Goal: Transaction & Acquisition: Purchase product/service

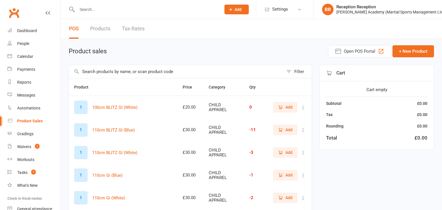
select select "50"
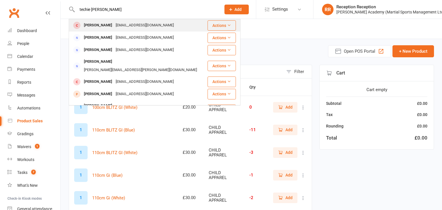
type input "techie woods"
click at [130, 28] on div "[EMAIL_ADDRESS][DOMAIN_NAME]" at bounding box center [144, 25] width 61 height 8
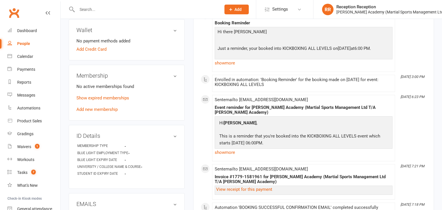
scroll to position [184, 0]
click at [94, 106] on link "Add new membership" at bounding box center [96, 108] width 41 height 5
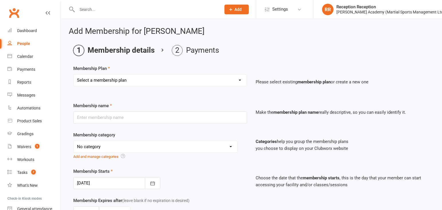
select select "9"
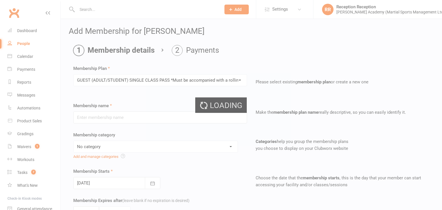
type input "GUEST (ADULT/STUDENT) SINGLE CLASS PASS *Must be accompanied with a rolling mem…"
select select "7"
type input "1"
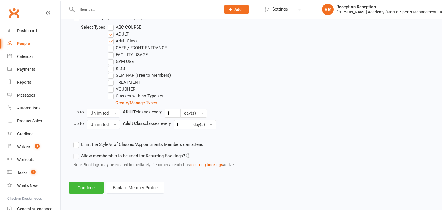
scroll to position [308, 0]
click at [96, 186] on button "Continue" at bounding box center [86, 187] width 35 height 12
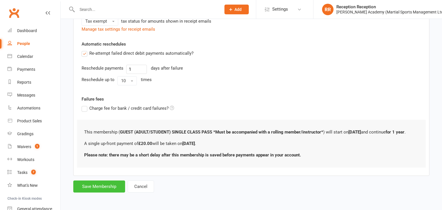
scroll to position [148, 0]
click at [96, 189] on button "Save Membership" at bounding box center [99, 186] width 52 height 12
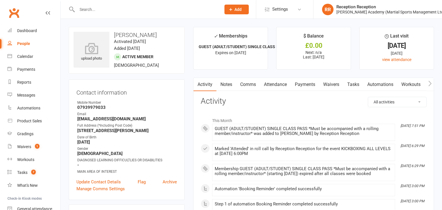
click at [278, 88] on link "Attendance" at bounding box center [275, 84] width 31 height 13
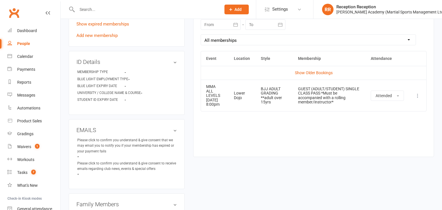
scroll to position [259, 0]
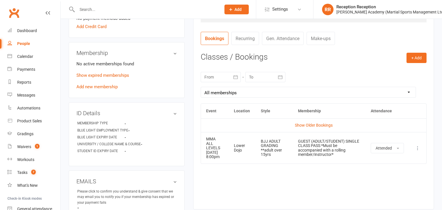
scroll to position [208, 0]
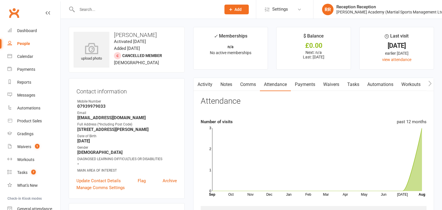
click at [310, 84] on link "Payments" at bounding box center [305, 84] width 28 height 13
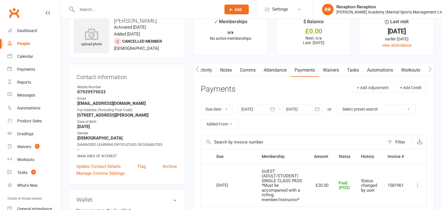
scroll to position [15, 0]
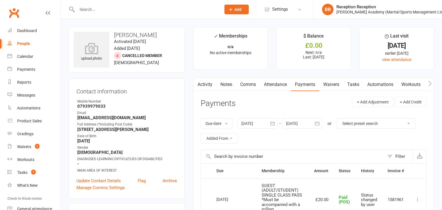
scroll to position [3, 0]
click at [35, 120] on div "Product Sales" at bounding box center [29, 120] width 25 height 5
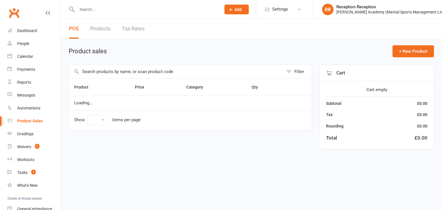
click at [144, 75] on input "text" at bounding box center [176, 71] width 214 height 13
type input "coffee"
select select "50"
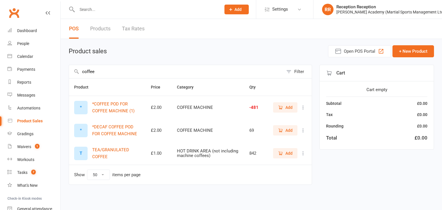
type input "coffee"
click at [281, 109] on icon "button" at bounding box center [280, 107] width 5 height 5
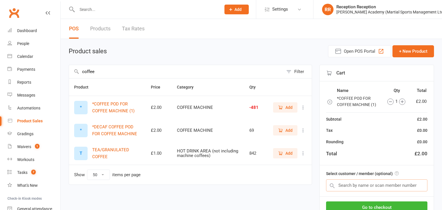
click at [384, 186] on input "text" at bounding box center [376, 185] width 101 height 12
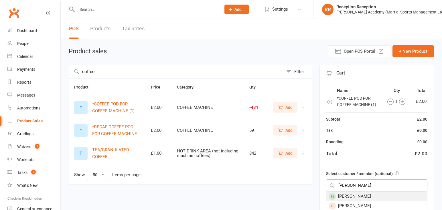
type input "william varadi"
click at [388, 194] on div "[PERSON_NAME]" at bounding box center [376, 195] width 101 height 9
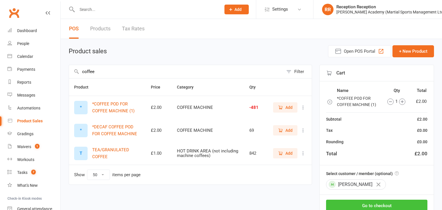
click at [387, 202] on button "Go to checkout" at bounding box center [376, 205] width 101 height 12
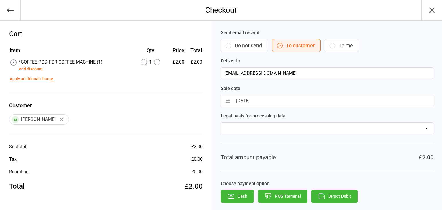
click at [286, 193] on button "POS Terminal" at bounding box center [282, 196] width 49 height 13
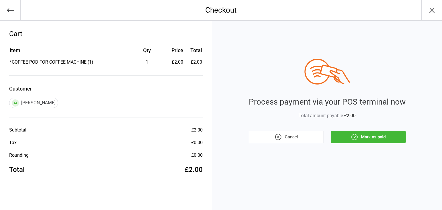
click at [342, 138] on button "Mark as paid" at bounding box center [367, 136] width 75 height 13
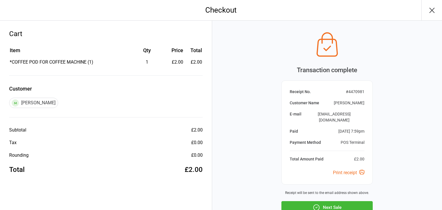
click at [347, 201] on button "Next Sale" at bounding box center [326, 207] width 91 height 13
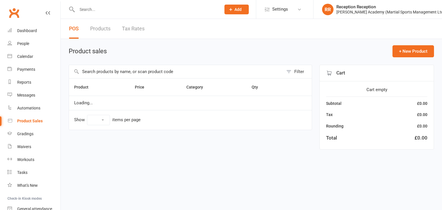
select select "50"
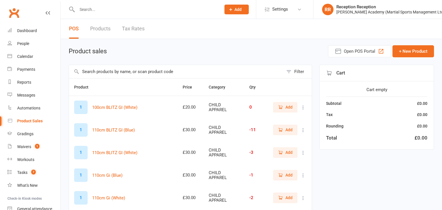
click at [120, 12] on input "text" at bounding box center [146, 9] width 142 height 8
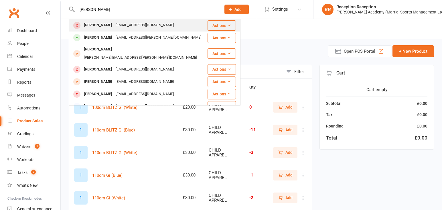
type input "[PERSON_NAME]"
click at [106, 22] on div "[PERSON_NAME]" at bounding box center [98, 25] width 32 height 8
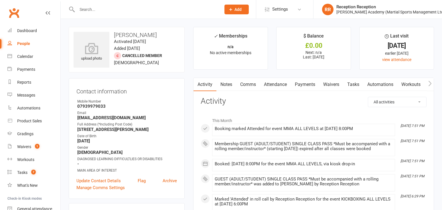
click at [276, 86] on link "Attendance" at bounding box center [275, 84] width 31 height 13
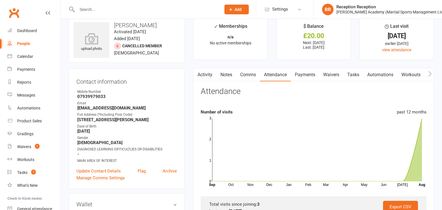
scroll to position [7, 0]
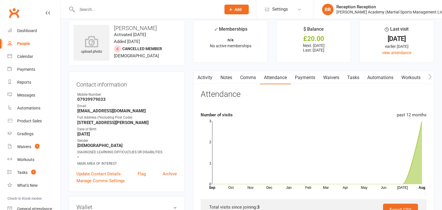
click at [306, 77] on link "Payments" at bounding box center [305, 77] width 28 height 13
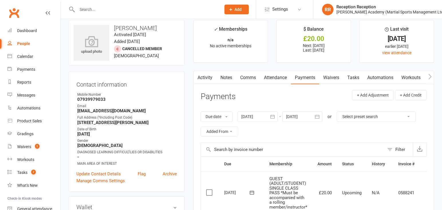
scroll to position [30, 0]
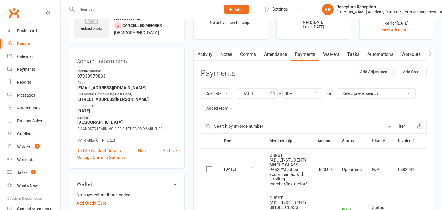
click at [208, 171] on label at bounding box center [210, 169] width 8 height 6
click at [208, 166] on input "checkbox" at bounding box center [208, 166] width 4 height 0
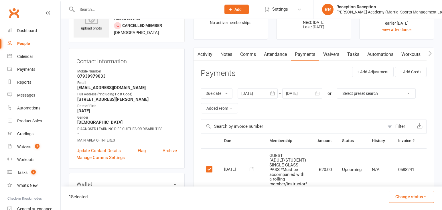
click at [413, 200] on button "Change status" at bounding box center [410, 196] width 45 height 12
click at [393, 160] on link "Paid (POS)" at bounding box center [405, 157] width 57 height 11
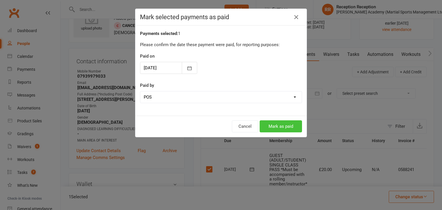
click at [287, 129] on button "Mark as paid" at bounding box center [280, 126] width 42 height 12
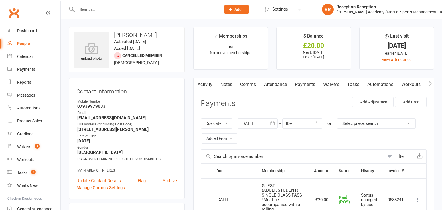
scroll to position [0, 0]
click at [98, 12] on input "text" at bounding box center [146, 9] width 142 height 8
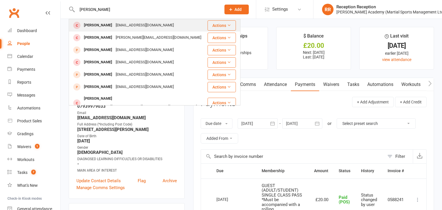
type input "alfie duffy"
click at [118, 23] on div "[EMAIL_ADDRESS][DOMAIN_NAME]" at bounding box center [144, 25] width 61 height 8
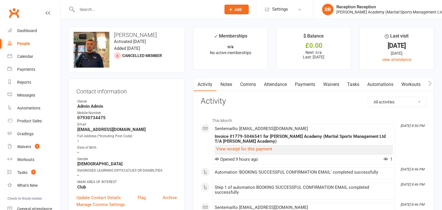
click at [289, 82] on link "Attendance" at bounding box center [275, 84] width 31 height 13
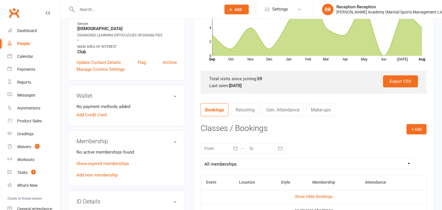
scroll to position [136, 0]
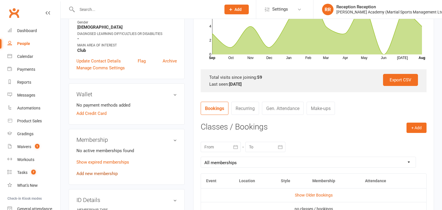
click at [107, 171] on div "No active memberships found Show expired memberships Add new membership" at bounding box center [126, 162] width 100 height 30
click at [108, 173] on link "Add new membership" at bounding box center [96, 173] width 41 height 5
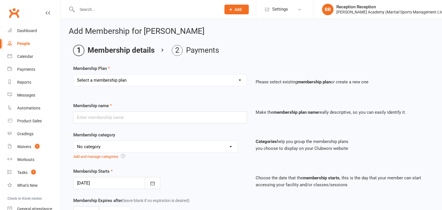
select select "9"
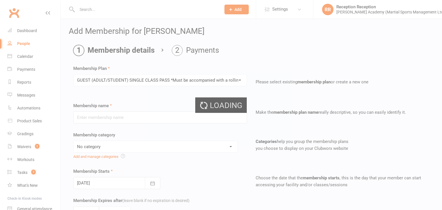
type input "GUEST (ADULT/STUDENT) SINGLE CLASS PASS *Must be accompanied with a rolling mem…"
select select "7"
type input "1"
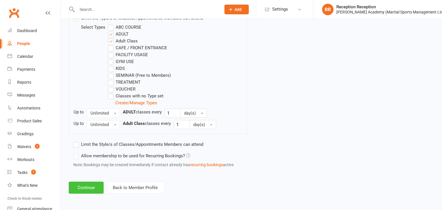
scroll to position [309, 0]
click at [94, 187] on button "Continue" at bounding box center [86, 187] width 35 height 12
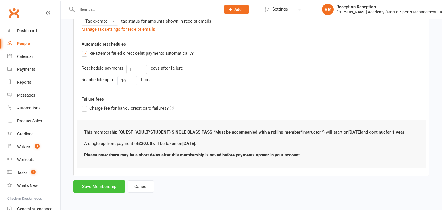
scroll to position [149, 0]
click at [109, 185] on button "Save Membership" at bounding box center [99, 186] width 52 height 12
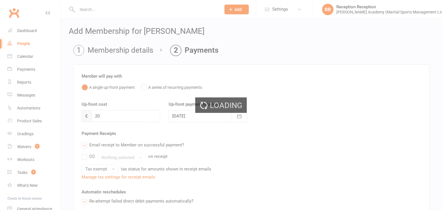
scroll to position [0, 0]
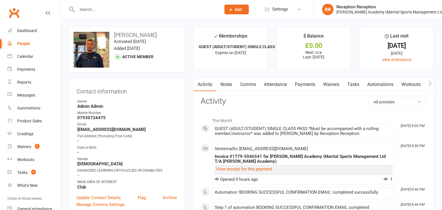
click at [300, 88] on link "Payments" at bounding box center [305, 84] width 28 height 13
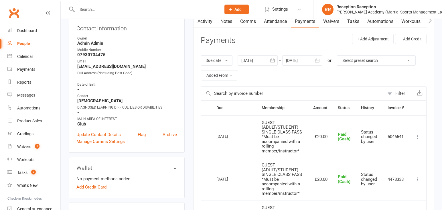
scroll to position [93, 0]
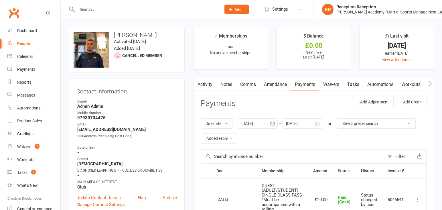
click at [278, 82] on link "Attendance" at bounding box center [275, 84] width 31 height 13
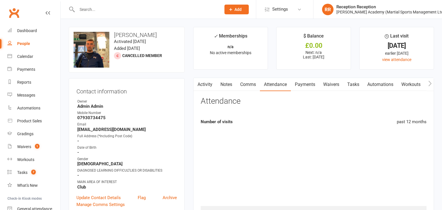
click at [298, 84] on link "Payments" at bounding box center [305, 84] width 28 height 13
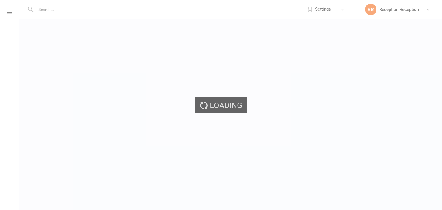
click at [340, 7] on div "Loading" at bounding box center [221, 105] width 442 height 210
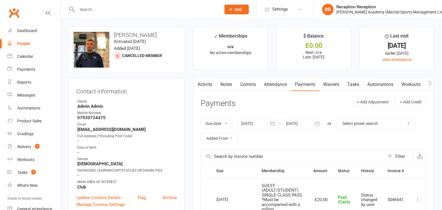
click at [275, 89] on link "Attendance" at bounding box center [275, 84] width 31 height 13
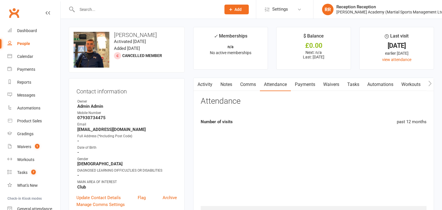
click at [309, 83] on link "Payments" at bounding box center [305, 84] width 28 height 13
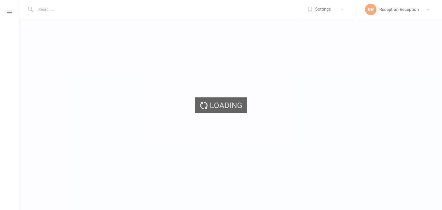
click at [365, 23] on div "Loading" at bounding box center [221, 105] width 442 height 210
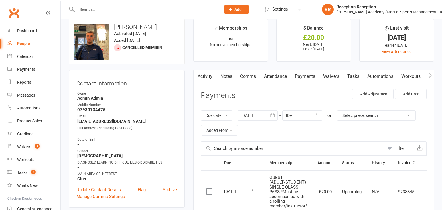
scroll to position [9, 0]
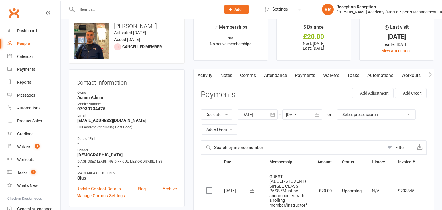
click at [211, 190] on label at bounding box center [210, 190] width 8 height 6
click at [210, 187] on input "checkbox" at bounding box center [208, 187] width 4 height 0
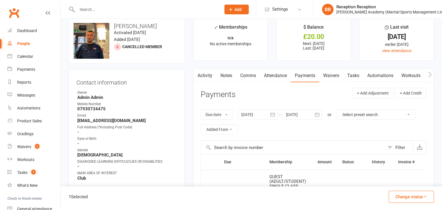
click at [394, 196] on button "Change status" at bounding box center [410, 196] width 45 height 12
click at [394, 150] on link "Paid (Cash)" at bounding box center [405, 146] width 57 height 11
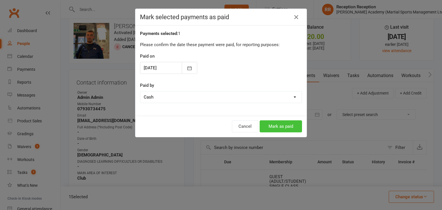
click at [275, 128] on button "Mark as paid" at bounding box center [280, 126] width 42 height 12
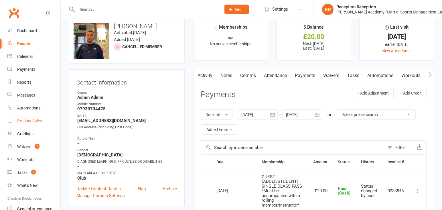
click at [44, 119] on link "Product Sales" at bounding box center [33, 120] width 53 height 13
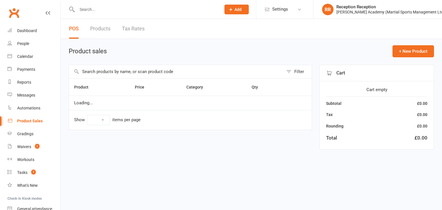
select select "50"
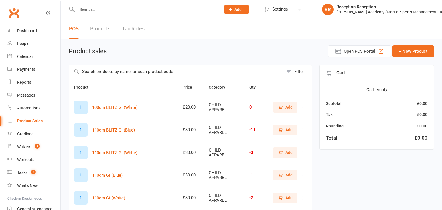
click at [99, 10] on input "text" at bounding box center [146, 9] width 142 height 8
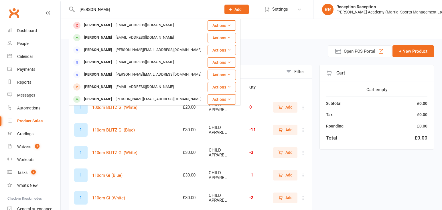
type input "lucoza"
drag, startPoint x: 284, startPoint y: 45, endPoint x: 256, endPoint y: 67, distance: 36.0
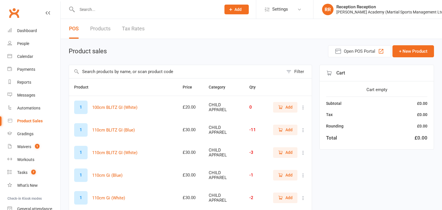
click at [235, 75] on input "text" at bounding box center [176, 71] width 214 height 13
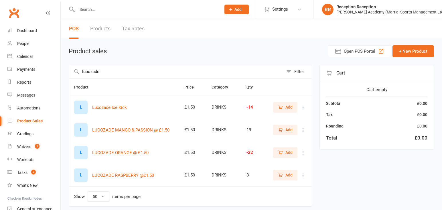
type input "lucozade"
click at [280, 155] on icon "button" at bounding box center [280, 152] width 5 height 5
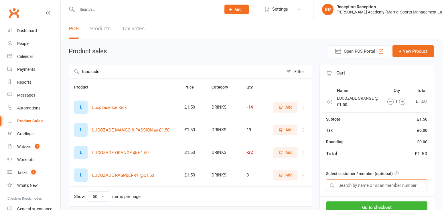
click at [371, 188] on input "text" at bounding box center [376, 185] width 101 height 12
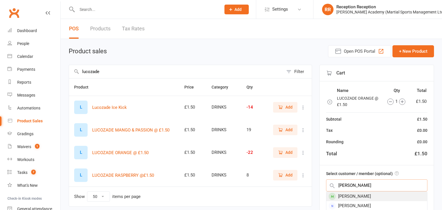
type input "frankie gibson"
click at [366, 194] on div "Frankie Gibson" at bounding box center [376, 195] width 101 height 9
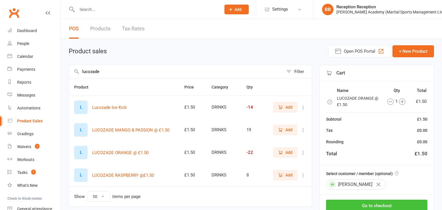
click at [387, 204] on button "Go to checkout" at bounding box center [376, 205] width 101 height 12
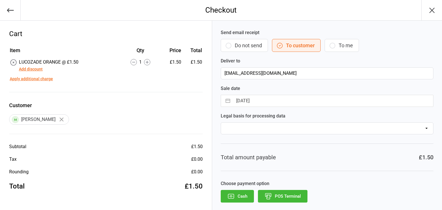
click at [13, 14] on icon "button" at bounding box center [10, 10] width 8 height 8
click at [4, 12] on button "button" at bounding box center [10, 10] width 21 height 20
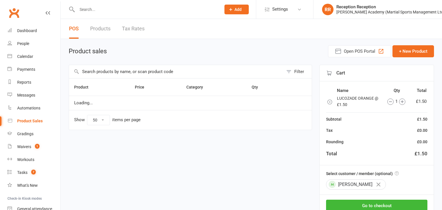
select select "50"
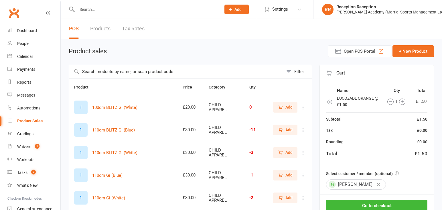
click at [169, 73] on input "text" at bounding box center [176, 71] width 214 height 13
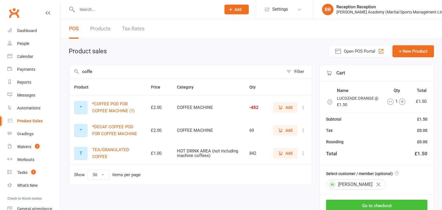
type input "coffe"
click at [405, 206] on button "Go to checkout" at bounding box center [376, 205] width 101 height 12
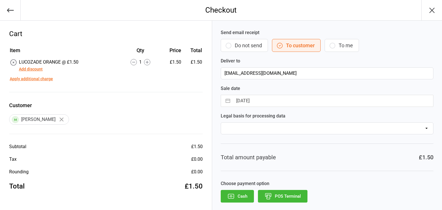
click at [13, 65] on icon at bounding box center [14, 62] width 6 height 6
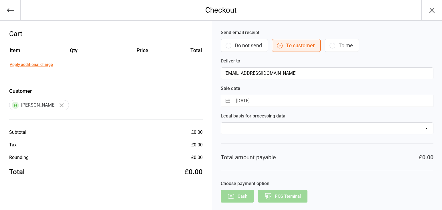
click at [9, 13] on icon "button" at bounding box center [10, 10] width 8 height 8
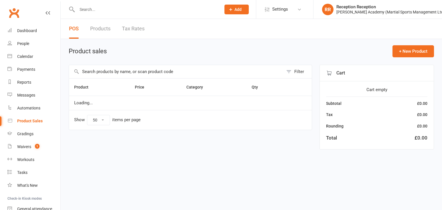
select select "50"
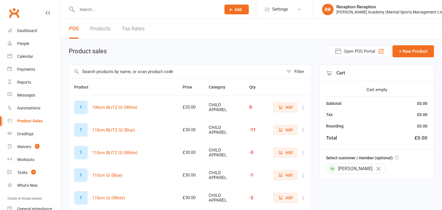
click at [376, 167] on icon "button" at bounding box center [378, 168] width 4 height 4
click at [105, 71] on input "text" at bounding box center [176, 71] width 214 height 13
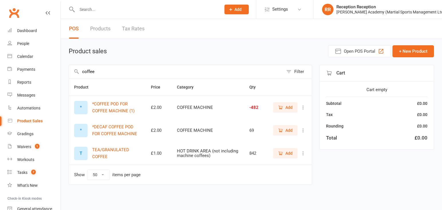
type input "coffee"
click at [281, 112] on button "Add" at bounding box center [285, 107] width 24 height 10
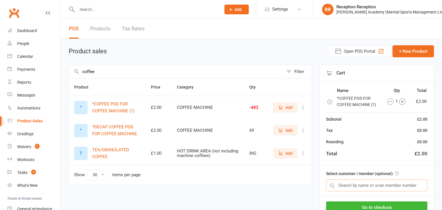
click at [382, 185] on input "text" at bounding box center [376, 185] width 101 height 12
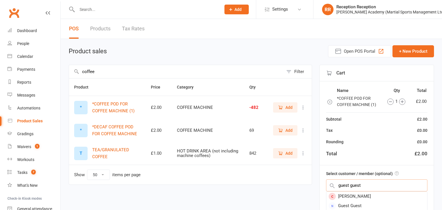
type input "guest guest"
click at [391, 202] on div "Guest Guest" at bounding box center [376, 205] width 101 height 9
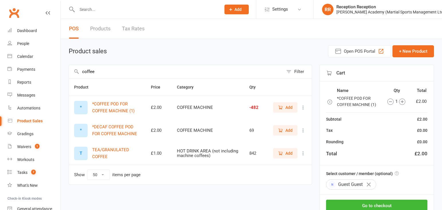
click at [401, 101] on icon "button" at bounding box center [402, 101] width 6 height 6
click at [389, 202] on button "Go to checkout" at bounding box center [376, 205] width 101 height 12
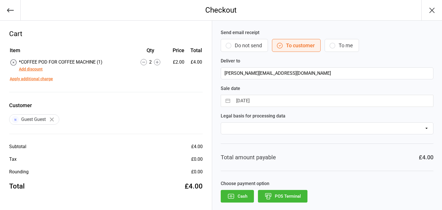
click at [285, 195] on button "POS Terminal" at bounding box center [282, 196] width 49 height 13
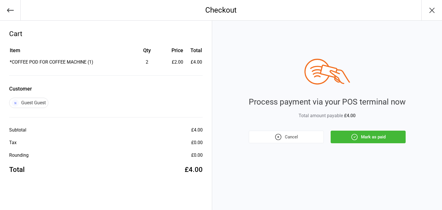
click at [350, 140] on button "Mark as paid" at bounding box center [367, 136] width 75 height 13
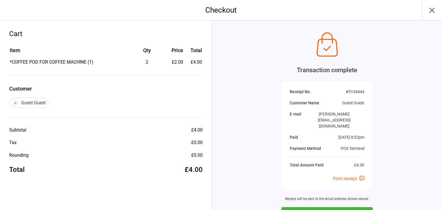
click at [340, 207] on button "Next Sale" at bounding box center [326, 213] width 91 height 13
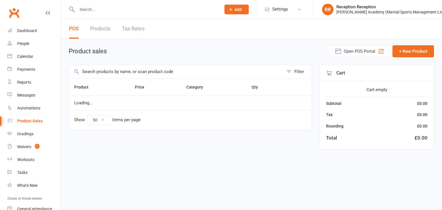
select select "50"
